Goal: Use online tool/utility: Utilize a website feature to perform a specific function

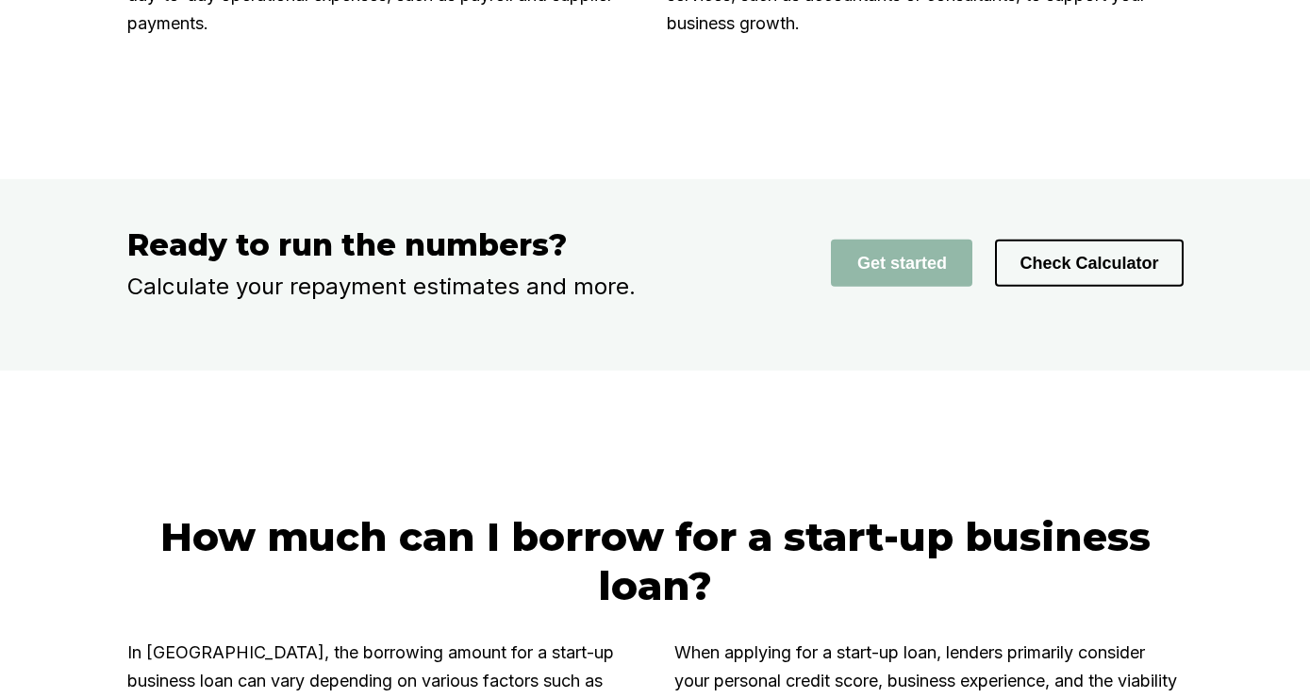
scroll to position [3056, 0]
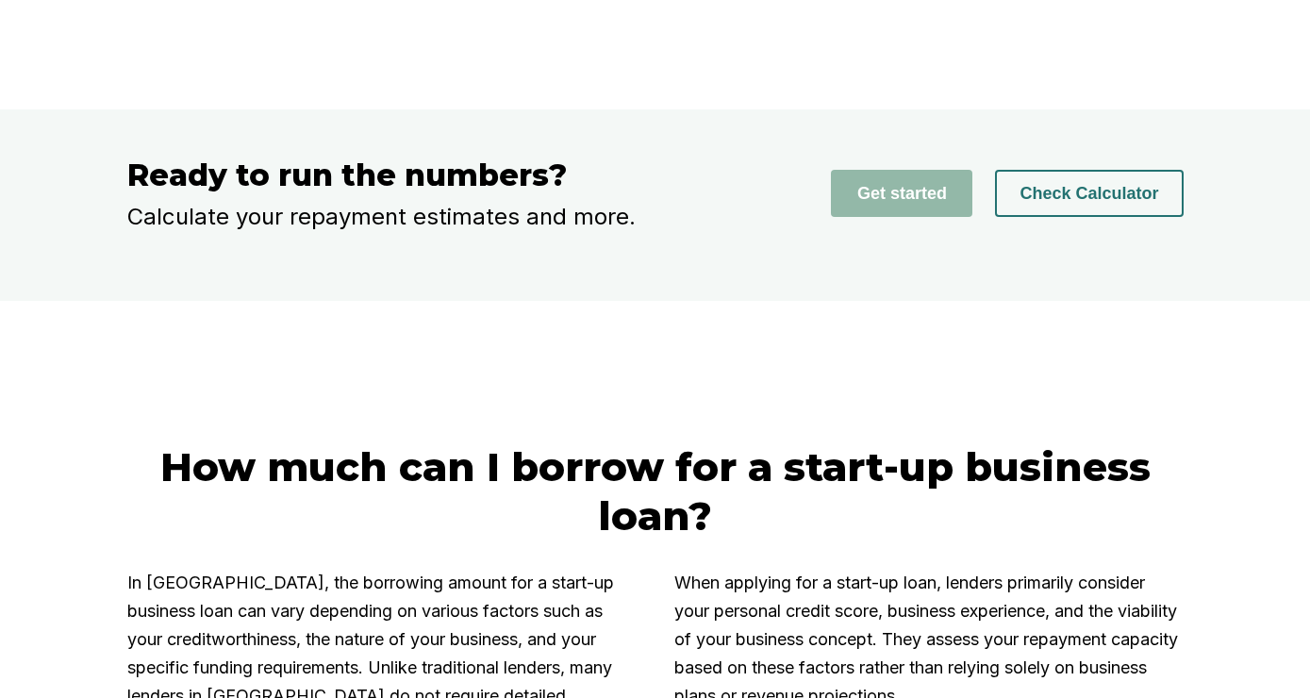
click at [1024, 217] on button "Check Calculator" at bounding box center [1089, 193] width 188 height 47
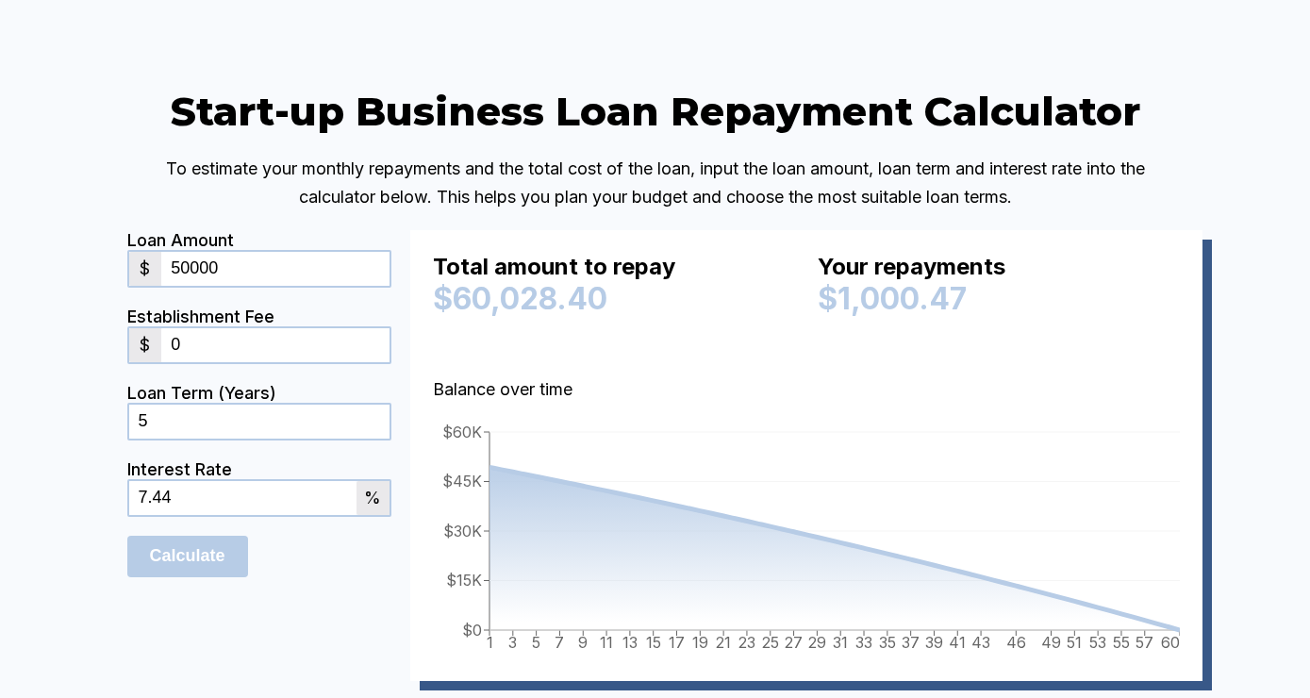
click at [181, 286] on input "50000" at bounding box center [274, 269] width 227 height 34
type input "300000"
click at [380, 439] on input "6" at bounding box center [259, 422] width 260 height 34
click at [380, 439] on input "7" at bounding box center [259, 422] width 260 height 34
click at [380, 439] on input "8" at bounding box center [259, 422] width 260 height 34
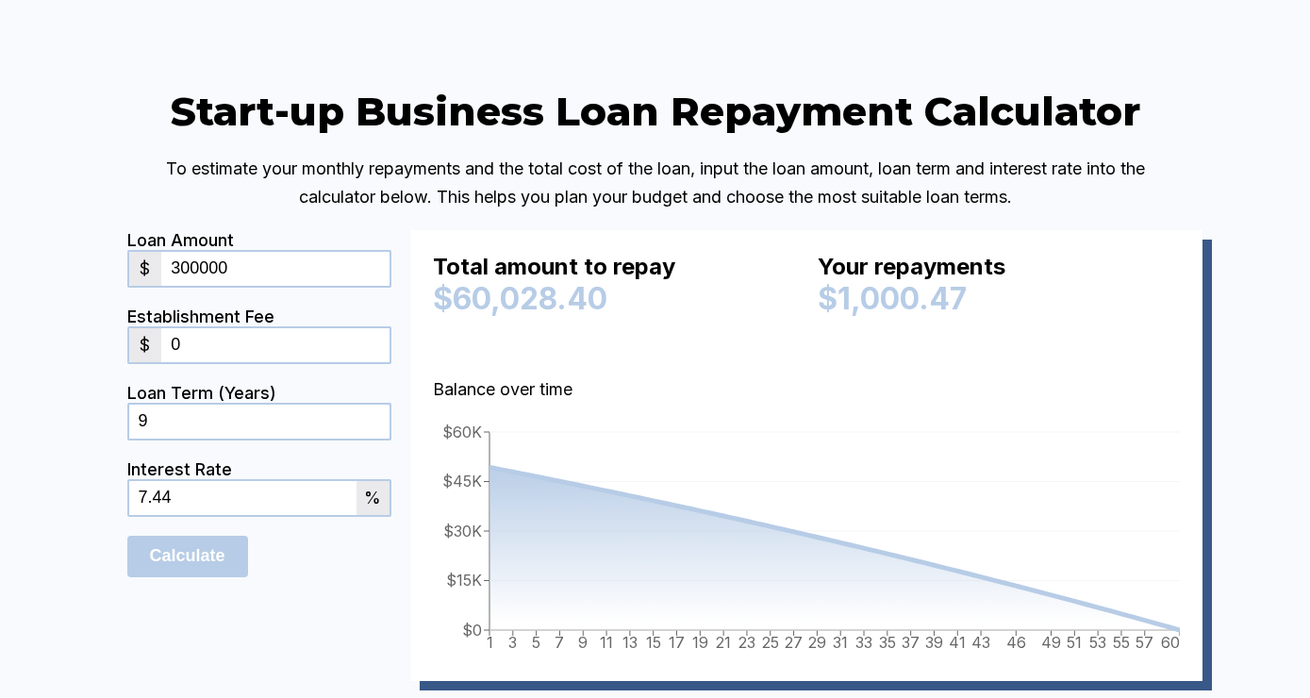
click at [380, 439] on input "9" at bounding box center [259, 422] width 260 height 34
type input "10"
click at [380, 439] on input "10" at bounding box center [259, 422] width 260 height 34
type input "300000"
click at [211, 577] on input "Calculate" at bounding box center [187, 557] width 121 height 42
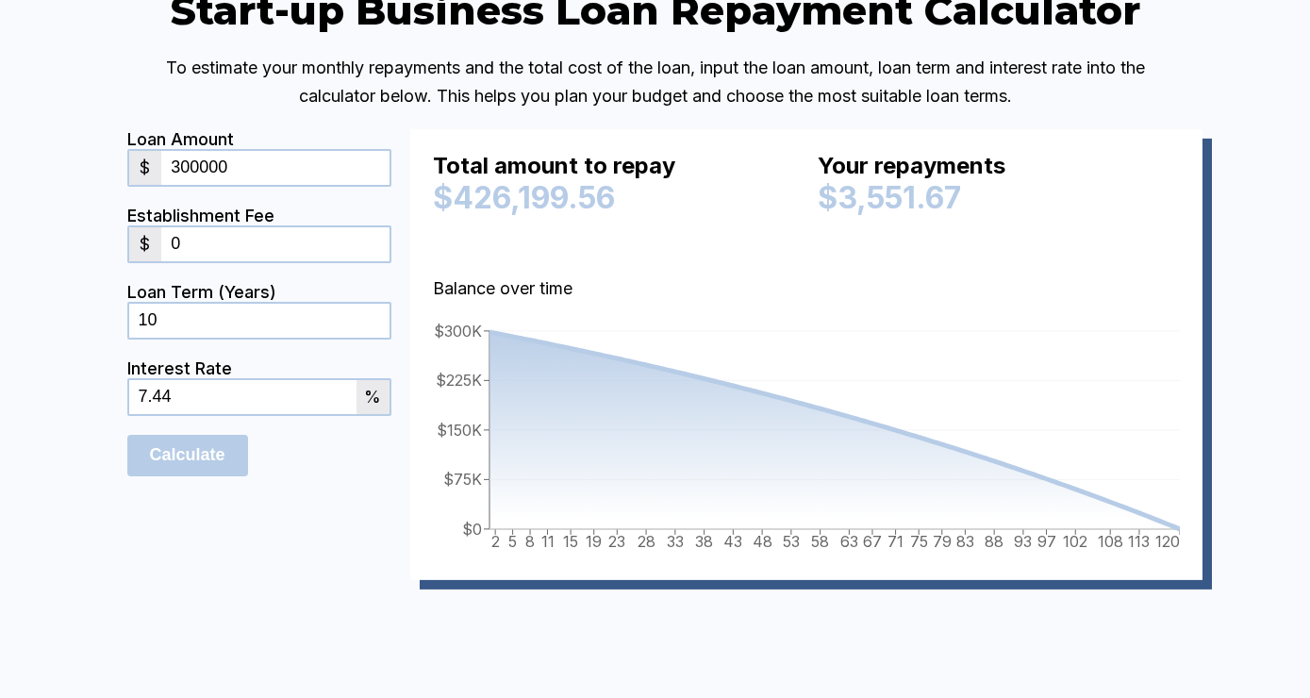
scroll to position [4314, 0]
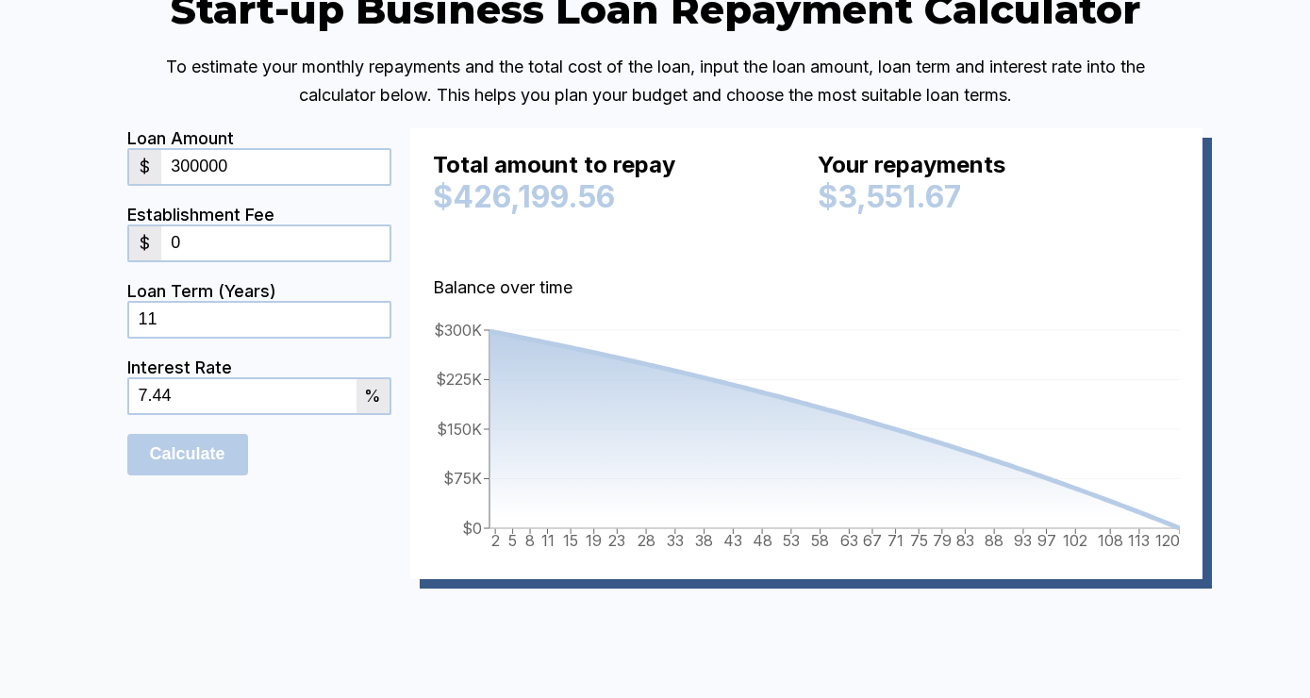
click at [381, 337] on input "11" at bounding box center [259, 320] width 260 height 34
click at [381, 337] on input "12" at bounding box center [259, 320] width 260 height 34
click at [381, 337] on input "13" at bounding box center [259, 320] width 260 height 34
click at [381, 337] on input "14" at bounding box center [259, 320] width 260 height 34
click at [381, 337] on input "15" at bounding box center [259, 320] width 260 height 34
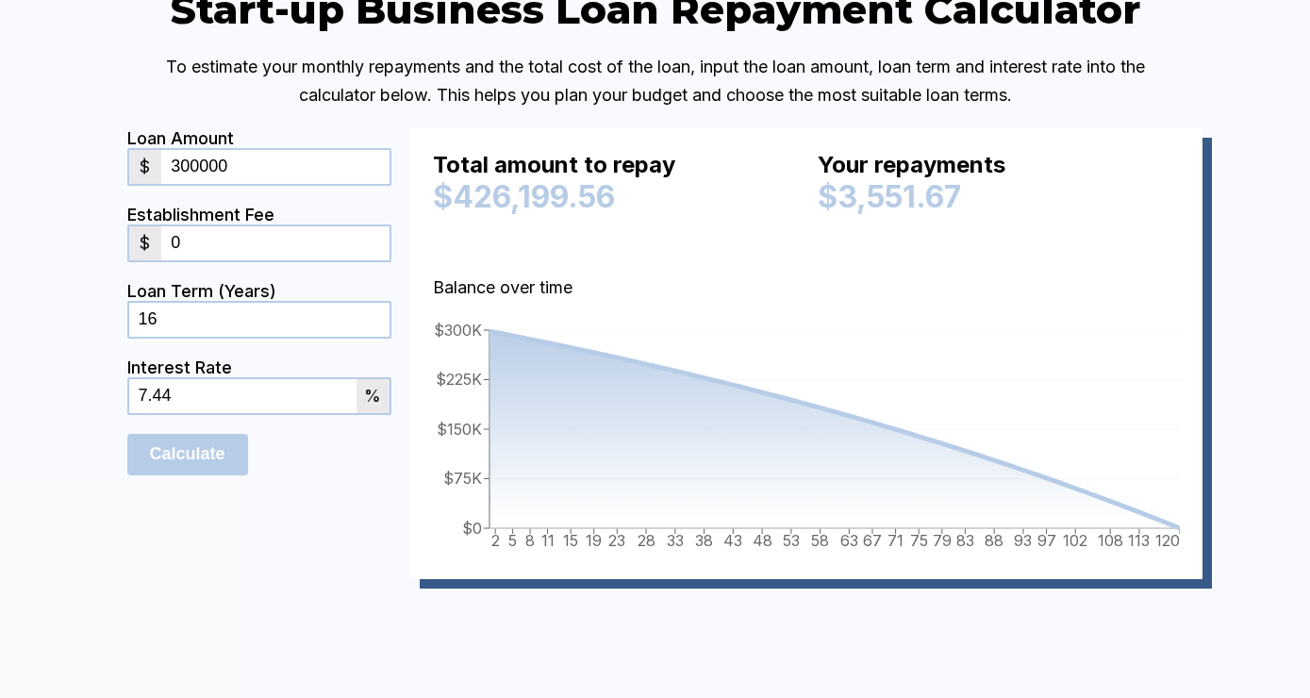
click at [381, 337] on input "16" at bounding box center [259, 320] width 260 height 34
click at [381, 337] on input "17" at bounding box center [259, 320] width 260 height 34
click at [381, 337] on input "18" at bounding box center [259, 320] width 260 height 34
click at [381, 337] on input "19" at bounding box center [259, 320] width 260 height 34
type input "20"
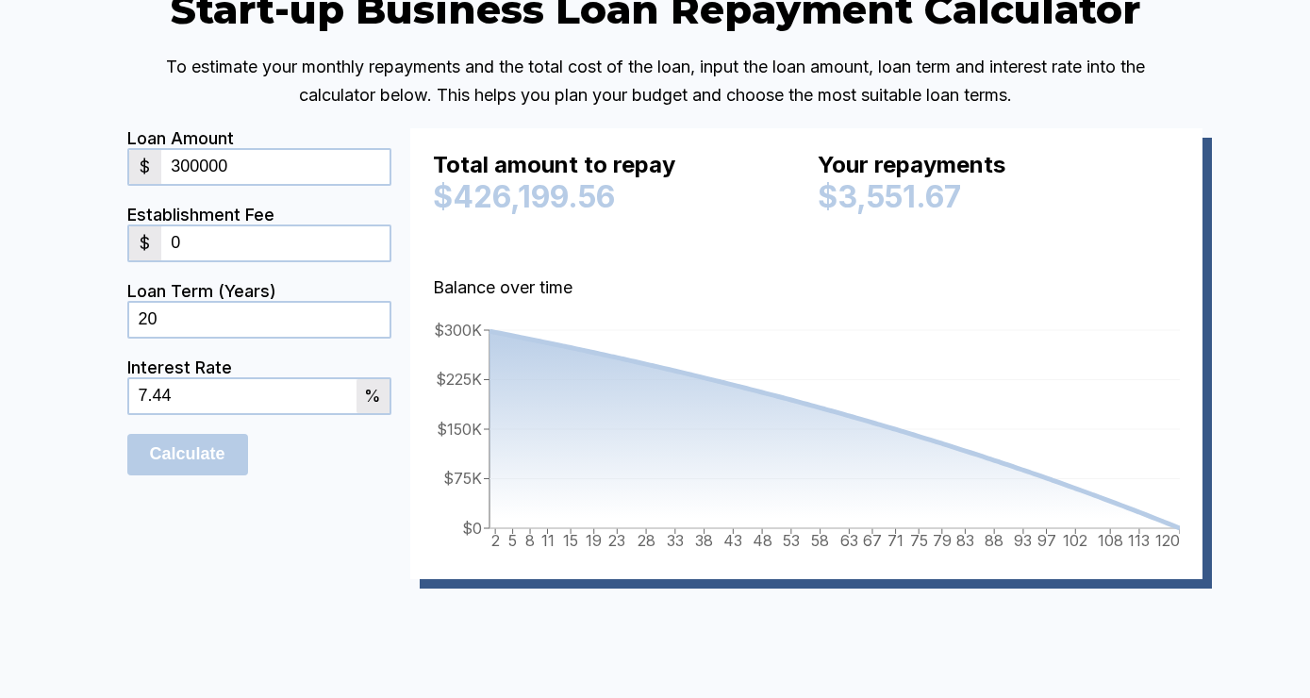
click at [381, 337] on input "20" at bounding box center [259, 320] width 260 height 34
click at [187, 475] on input "Calculate" at bounding box center [187, 455] width 121 height 42
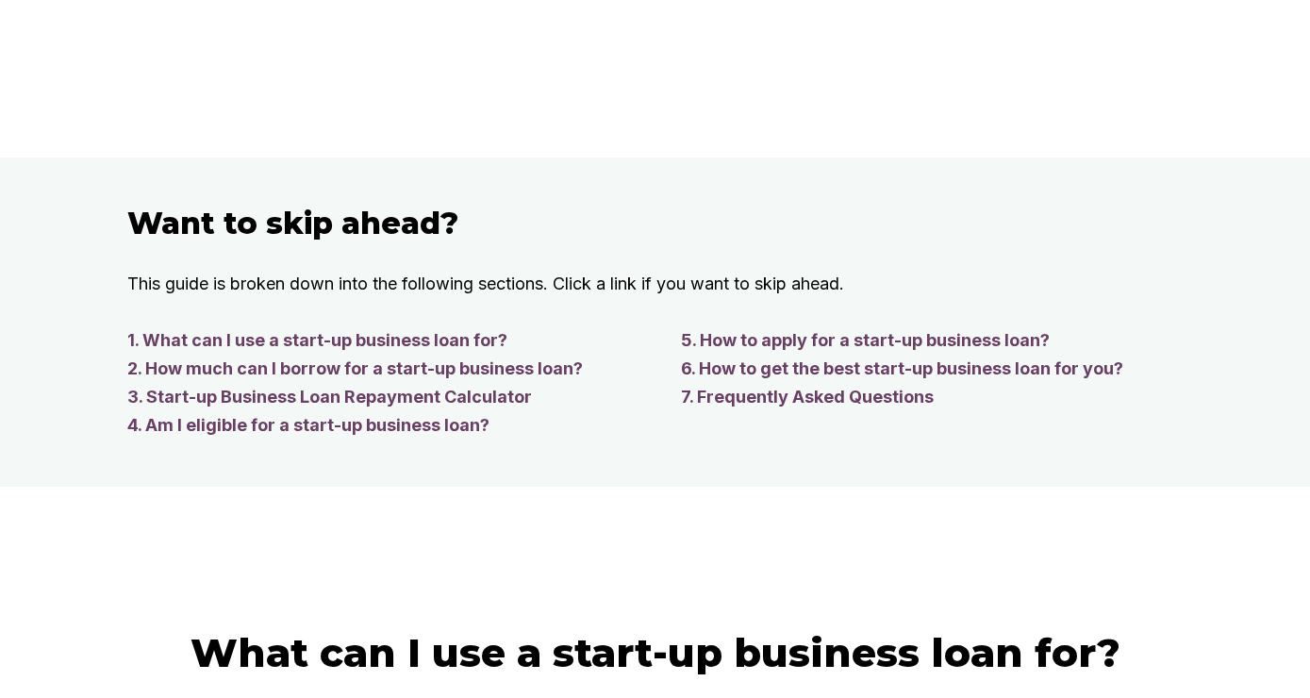
scroll to position [850, 0]
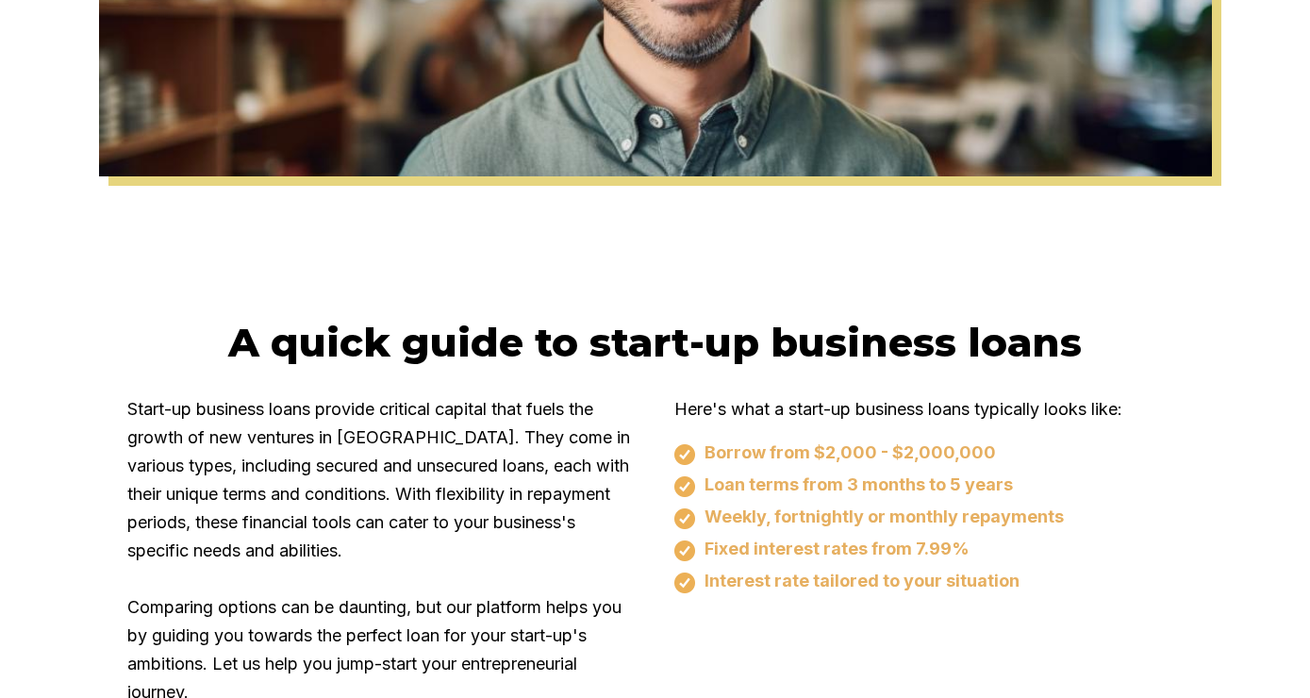
scroll to position [3056, 0]
